Goal: Task Accomplishment & Management: Use online tool/utility

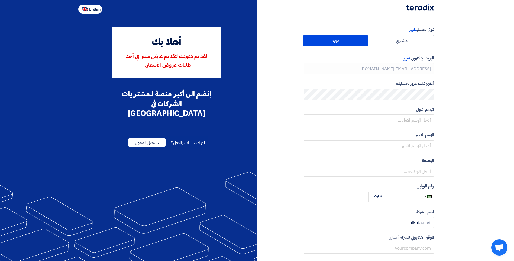
click at [94, 9] on span "English" at bounding box center [94, 10] width 11 height 4
type input "Register"
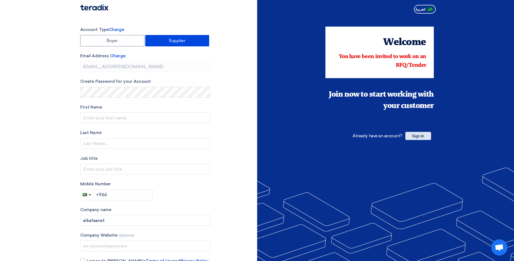
click at [423, 136] on span "Sign In" at bounding box center [418, 136] width 26 height 8
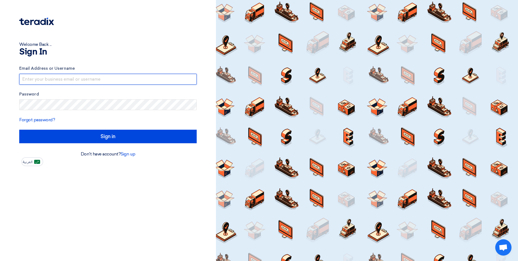
click at [84, 80] on input "text" at bounding box center [108, 79] width 178 height 11
paste input "[EMAIL_ADDRESS][DOMAIN_NAME]"
type input "[EMAIL_ADDRESS][DOMAIN_NAME]"
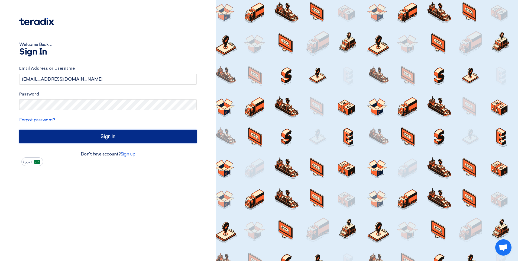
click at [110, 135] on input "Sign in" at bounding box center [108, 137] width 178 height 14
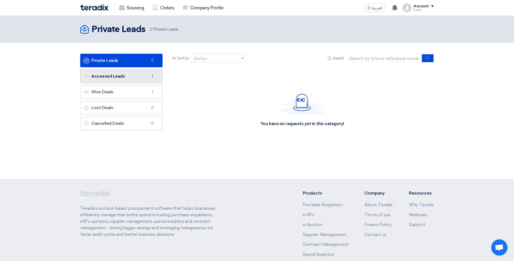
click at [125, 80] on link "Accessed Leads Accessed Leads 1" at bounding box center [121, 76] width 82 height 14
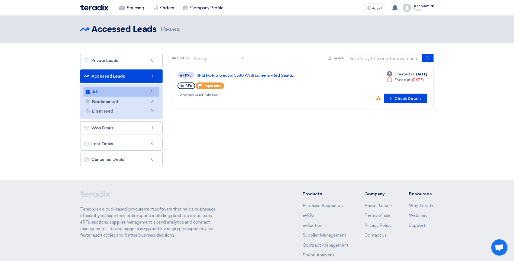
click at [133, 89] on link "All All 1" at bounding box center [121, 91] width 76 height 9
click at [122, 60] on link "Private Leads Private Leads 0" at bounding box center [121, 61] width 82 height 14
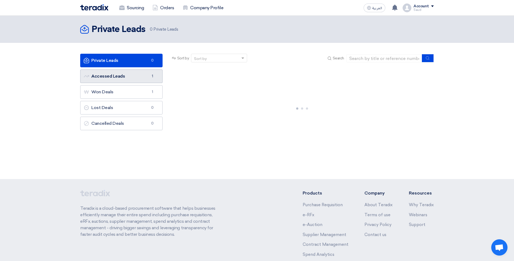
click at [122, 75] on link "Accessed Leads Accessed Leads 1" at bounding box center [121, 76] width 82 height 14
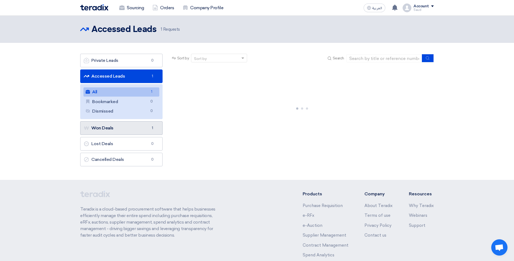
click at [122, 127] on link "Won Deals Won Deals 1" at bounding box center [121, 128] width 82 height 14
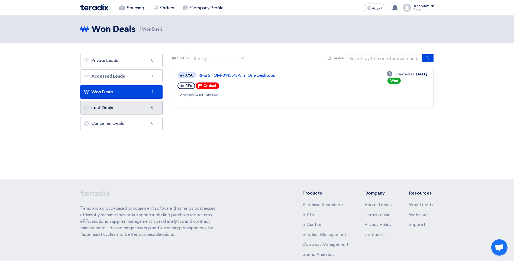
click at [116, 109] on link "Lost Deals Lost Deals 0" at bounding box center [121, 108] width 82 height 14
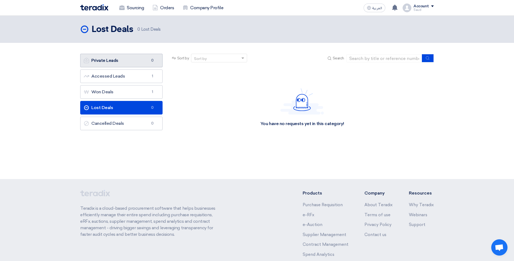
click at [108, 60] on link "Private Leads Private Leads 0" at bounding box center [121, 61] width 82 height 14
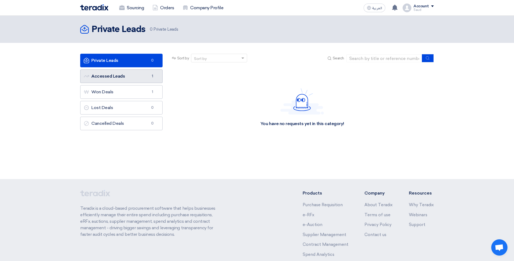
click at [137, 71] on link "Accessed Leads Accessed Leads 1" at bounding box center [121, 76] width 82 height 14
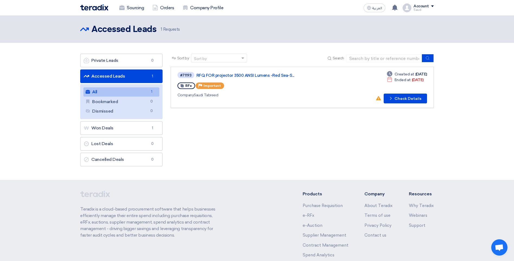
click at [118, 75] on link "Accessed Leads Accessed Leads 1" at bounding box center [121, 76] width 82 height 14
click at [127, 64] on link "Private Leads Private Leads 0" at bounding box center [121, 61] width 82 height 14
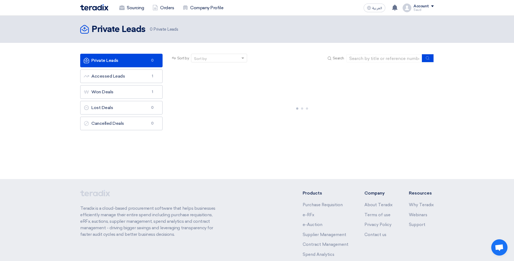
click at [159, 60] on link "Private Leads Private Leads 0" at bounding box center [121, 61] width 82 height 14
click at [236, 102] on div "You have no requests yet in this category!" at bounding box center [302, 107] width 263 height 81
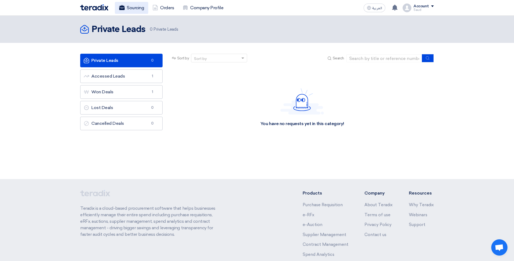
click at [140, 7] on link "Sourcing" at bounding box center [131, 8] width 33 height 12
click at [134, 12] on link "Sourcing" at bounding box center [131, 8] width 33 height 12
click at [246, 59] on span at bounding box center [243, 58] width 7 height 6
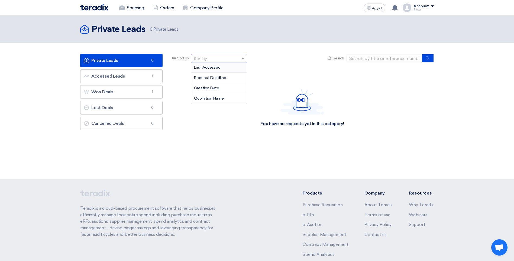
click at [245, 59] on span at bounding box center [243, 58] width 7 height 6
click at [414, 7] on div "Account" at bounding box center [421, 6] width 15 height 5
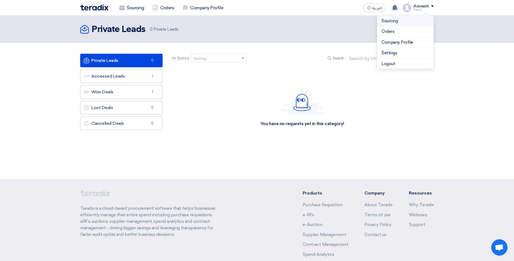
click at [391, 22] on link "Sourcing" at bounding box center [406, 21] width 48 height 6
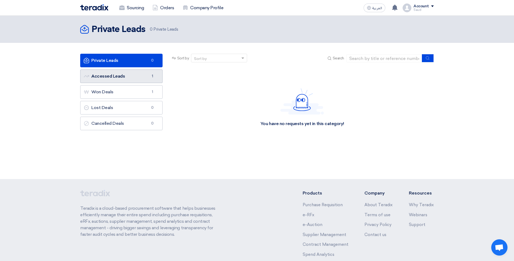
click at [122, 78] on link "Accessed Leads Accessed Leads 1" at bounding box center [121, 76] width 82 height 14
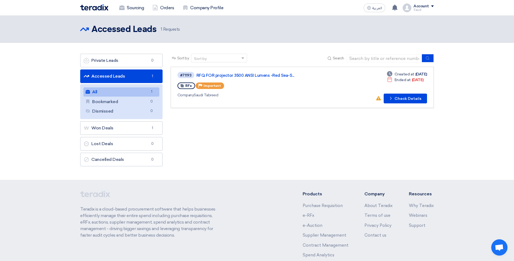
click at [237, 149] on div "Sort by Sort by Search Category Owner Type" at bounding box center [302, 111] width 271 height 115
click at [400, 96] on button "Check details Check Details" at bounding box center [405, 99] width 43 height 10
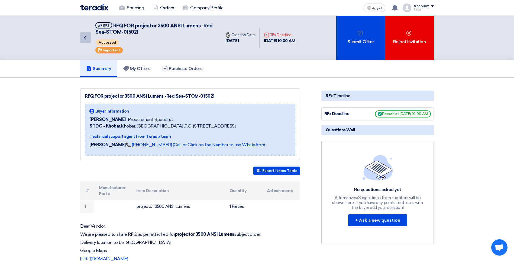
click at [85, 38] on use at bounding box center [85, 38] width 2 height 4
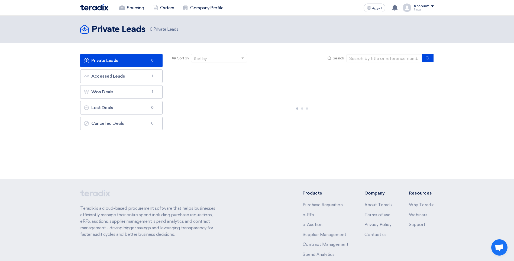
click at [428, 6] on div "Account" at bounding box center [421, 6] width 15 height 5
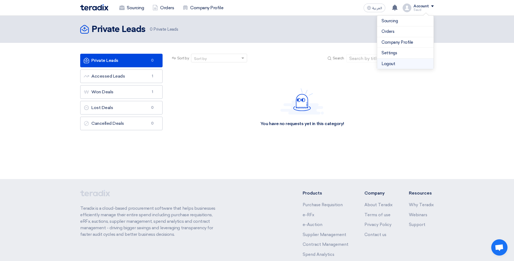
click at [397, 64] on li "Logout" at bounding box center [405, 64] width 56 height 11
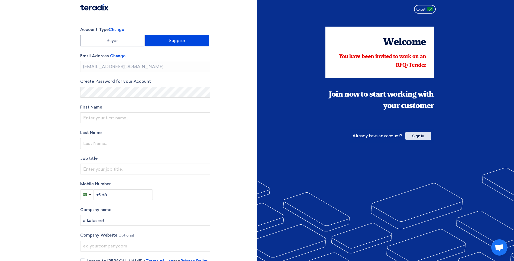
click at [416, 136] on span "Sign In" at bounding box center [418, 136] width 26 height 8
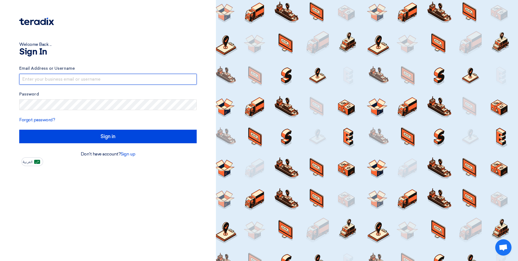
click at [118, 80] on input "text" at bounding box center [108, 79] width 178 height 11
type input "[EMAIL_ADDRESS][DOMAIN_NAME]"
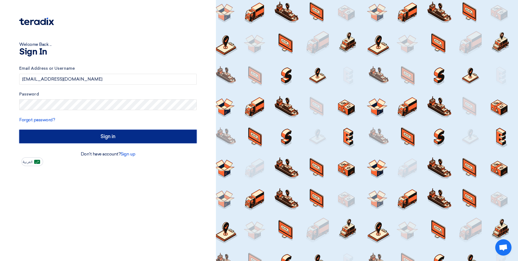
click at [99, 138] on input "Sign in" at bounding box center [108, 137] width 178 height 14
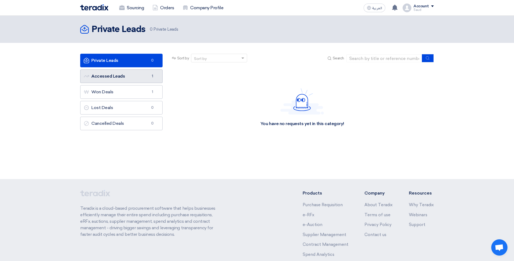
click at [128, 77] on link "Accessed Leads Accessed Leads 1" at bounding box center [121, 76] width 82 height 14
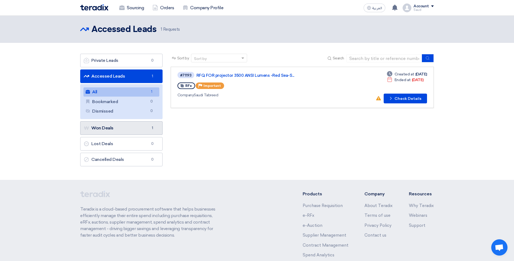
click at [125, 128] on link "Won Deals Won Deals 1" at bounding box center [121, 128] width 82 height 14
